Goal: Information Seeking & Learning: Learn about a topic

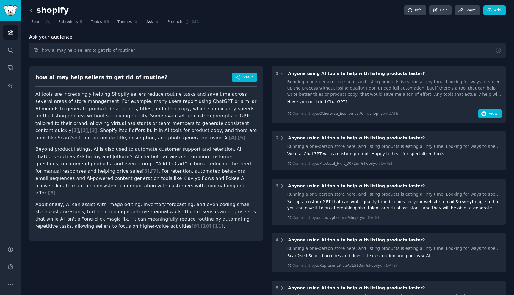
click at [31, 9] on icon at bounding box center [31, 10] width 2 height 4
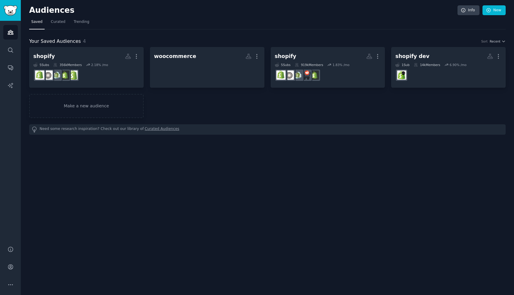
click at [31, 9] on h2 "Audiences" at bounding box center [243, 11] width 428 height 10
click at [106, 105] on link "Make a new audience" at bounding box center [86, 106] width 115 height 24
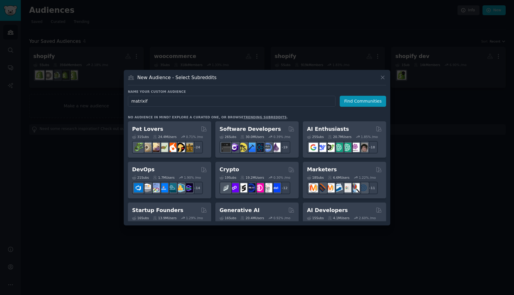
type input "matrixify"
click button "Find Communities" at bounding box center [363, 101] width 46 height 11
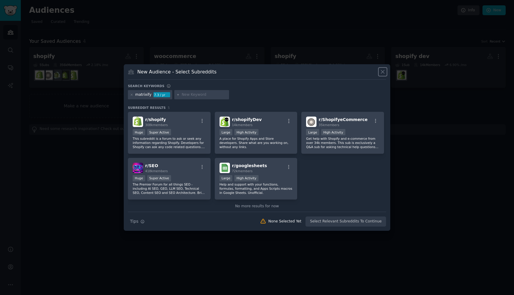
click at [384, 71] on icon at bounding box center [383, 72] width 6 height 6
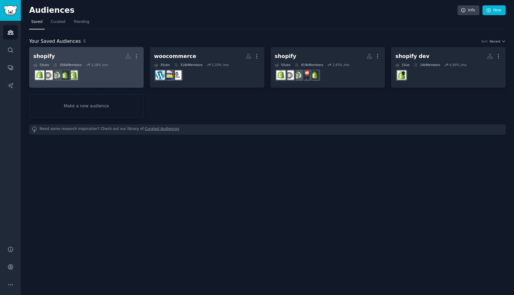
click at [93, 60] on h2 "shopify More" at bounding box center [86, 56] width 106 height 10
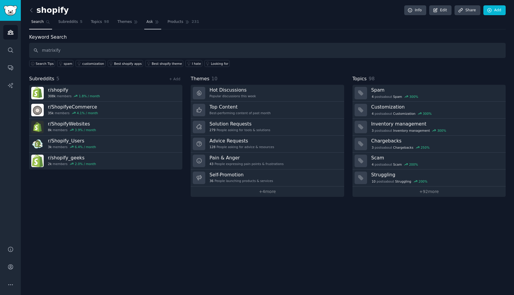
type input "matrixify"
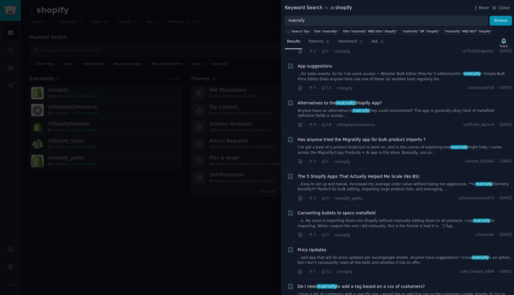
scroll to position [110, 0]
click at [373, 102] on span "Alternatives to the matrixify Shopify App?" at bounding box center [340, 103] width 84 height 6
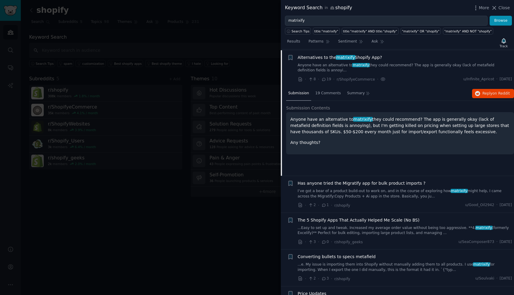
scroll to position [156, 0]
click at [493, 91] on span "on Reddit" at bounding box center [501, 93] width 17 height 4
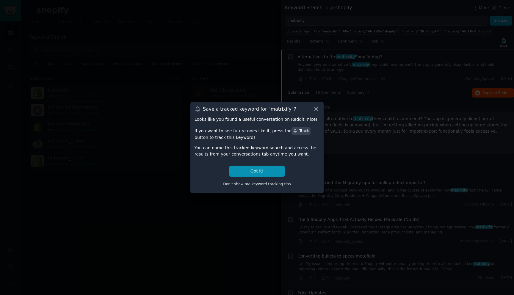
click at [232, 46] on div at bounding box center [257, 147] width 514 height 295
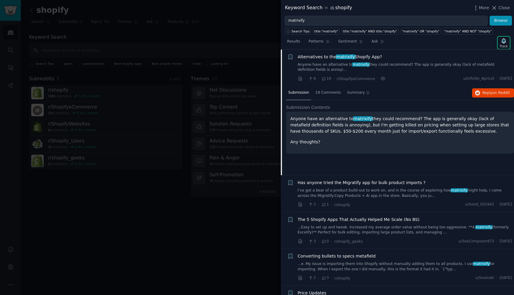
scroll to position [216, 0]
